Goal: Transaction & Acquisition: Purchase product/service

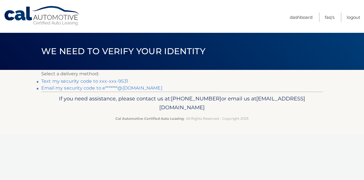
click at [87, 80] on link "Text my security code to xxx-xxx-9531" at bounding box center [84, 80] width 87 height 5
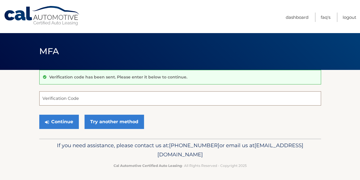
click at [77, 100] on input "Verification Code" at bounding box center [180, 98] width 282 height 14
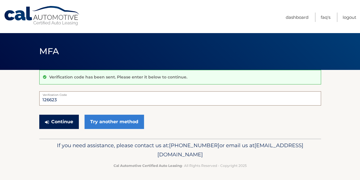
type input "126623"
click at [64, 124] on button "Continue" at bounding box center [59, 121] width 40 height 14
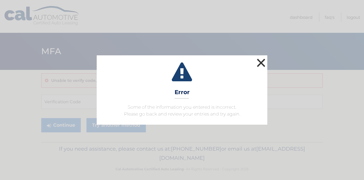
click at [262, 61] on button "×" at bounding box center [261, 62] width 11 height 11
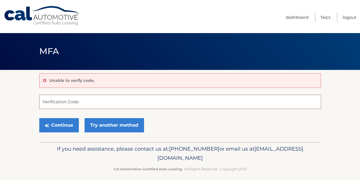
click at [126, 101] on input "Verification Code" at bounding box center [180, 102] width 282 height 14
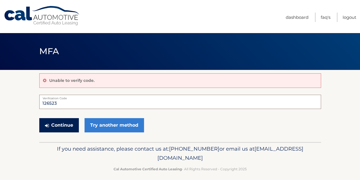
type input "126523"
click at [55, 126] on button "Continue" at bounding box center [59, 125] width 40 height 14
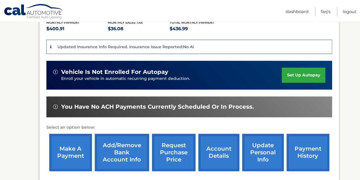
scroll to position [157, 0]
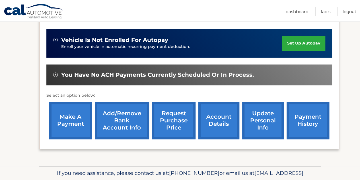
click at [80, 119] on link "make a payment" at bounding box center [70, 120] width 43 height 37
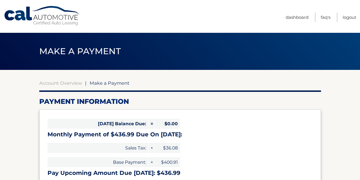
select select "MzAwYzFmMDktM2Y3Yi00ODRhLTkyNmItZjhhNGU2NTlmNGE3"
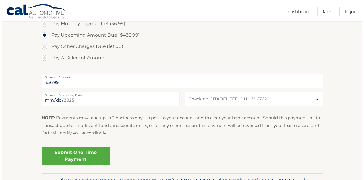
scroll to position [199, 0]
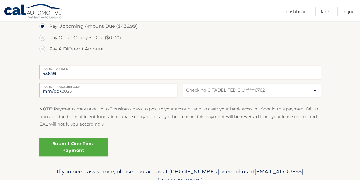
click at [77, 153] on link "Submit One Time Payment" at bounding box center [73, 147] width 68 height 18
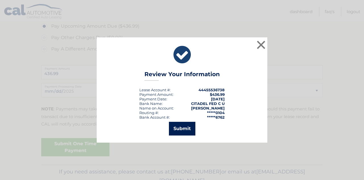
click at [184, 128] on button "Submit" at bounding box center [182, 129] width 26 height 14
